Goal: Find specific page/section: Find specific page/section

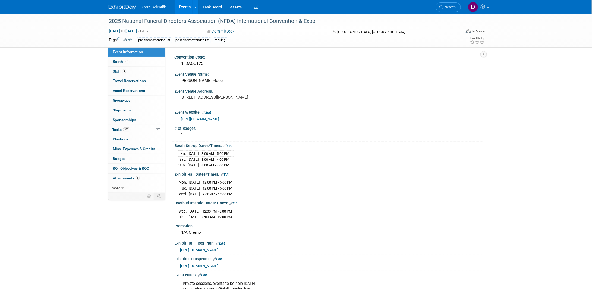
click at [125, 8] on img at bounding box center [122, 7] width 27 height 5
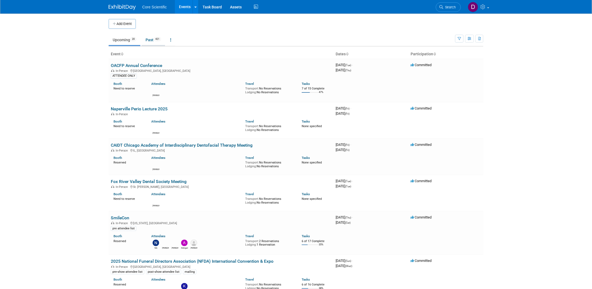
click at [145, 39] on link "Past 421" at bounding box center [153, 40] width 24 height 10
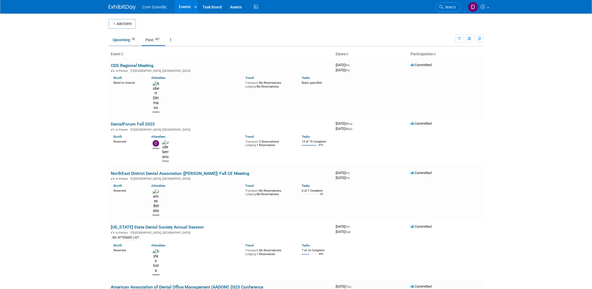
click at [122, 40] on link "Upcoming 20" at bounding box center [125, 40] width 32 height 10
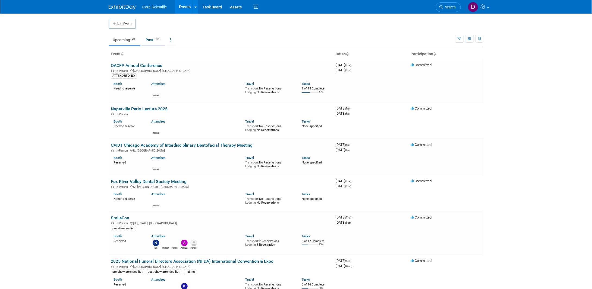
click at [152, 39] on link "Past 421" at bounding box center [153, 40] width 24 height 10
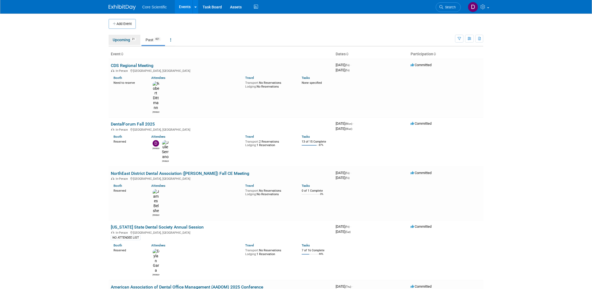
click at [128, 38] on link "Upcoming 21" at bounding box center [125, 40] width 32 height 10
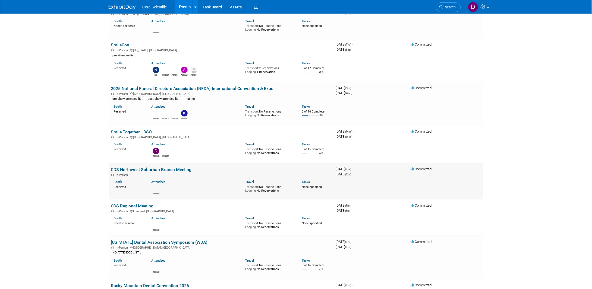
scroll to position [217, 0]
